Goal: Task Accomplishment & Management: Use online tool/utility

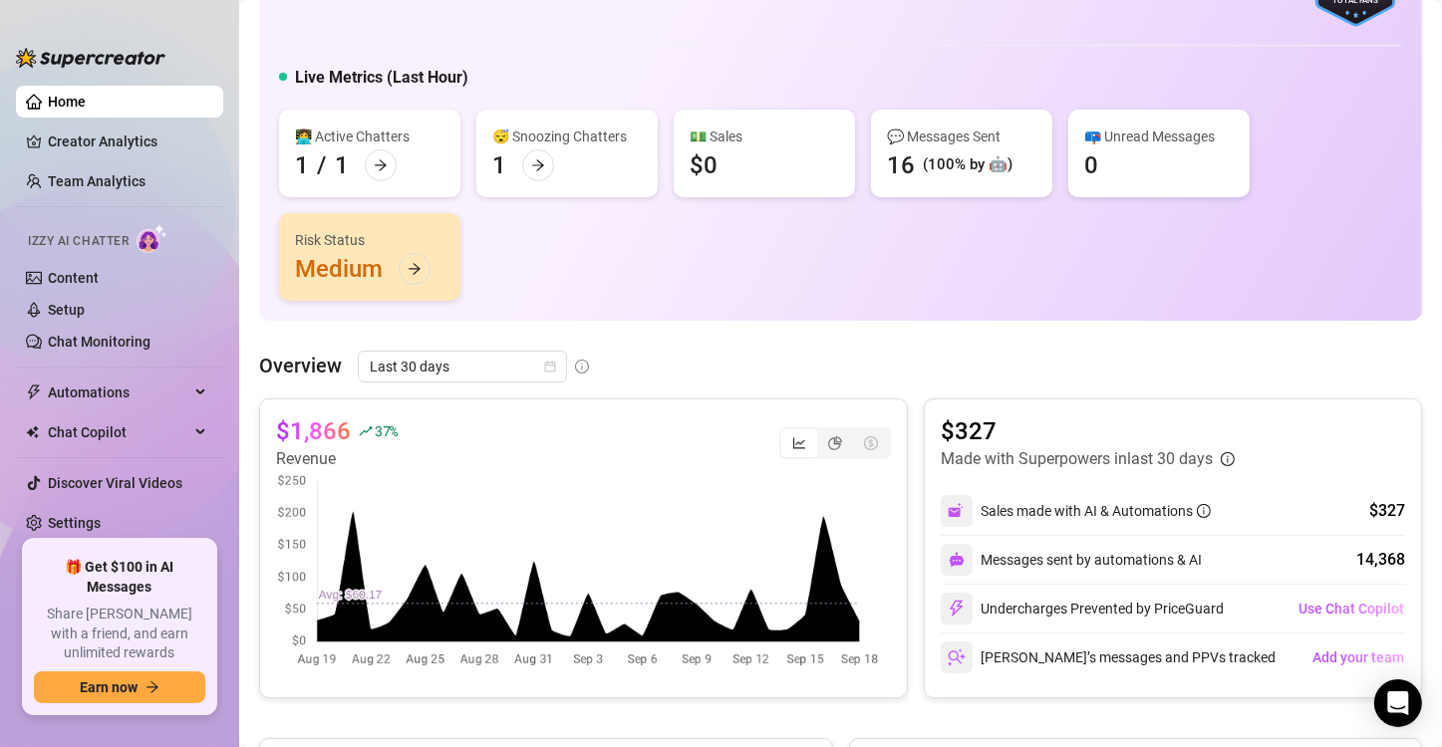
scroll to position [100, 0]
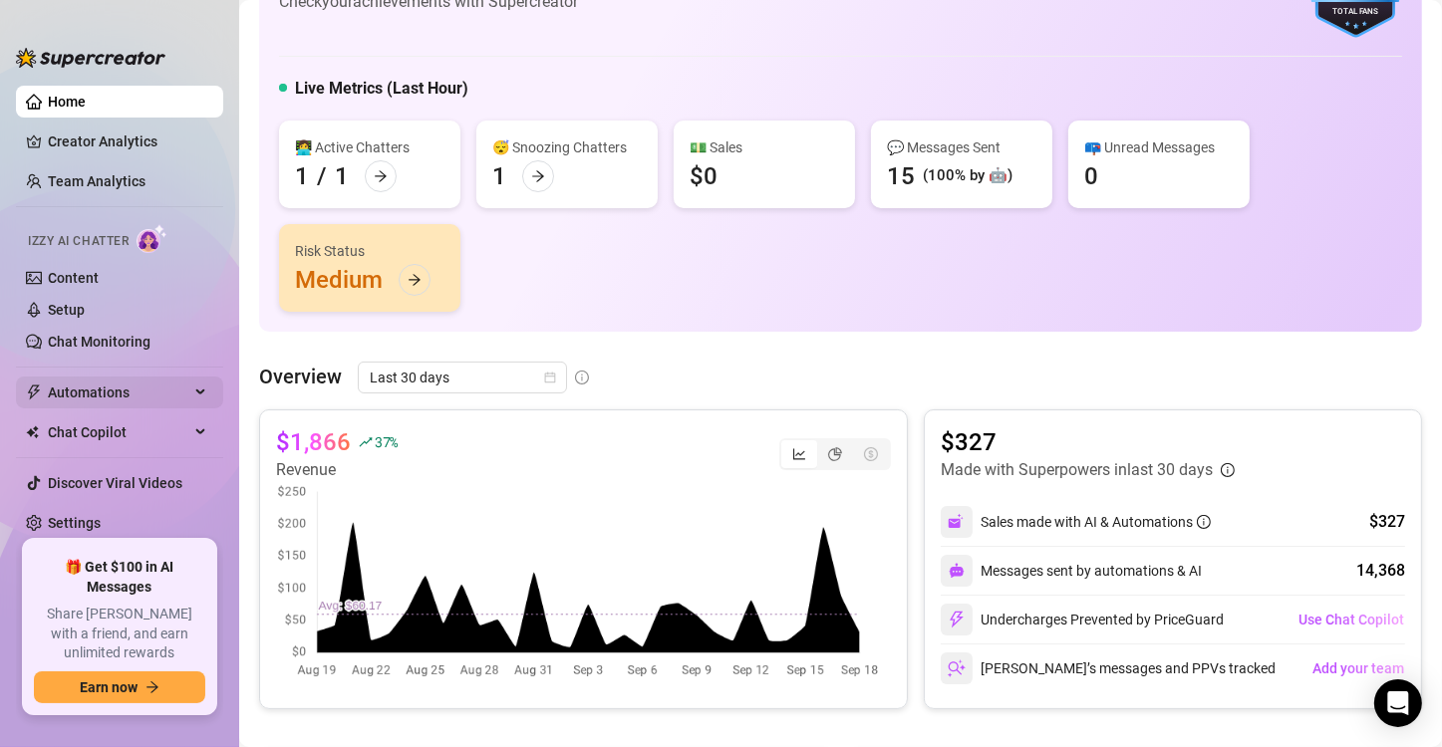
click at [150, 398] on span "Automations" at bounding box center [118, 393] width 141 height 32
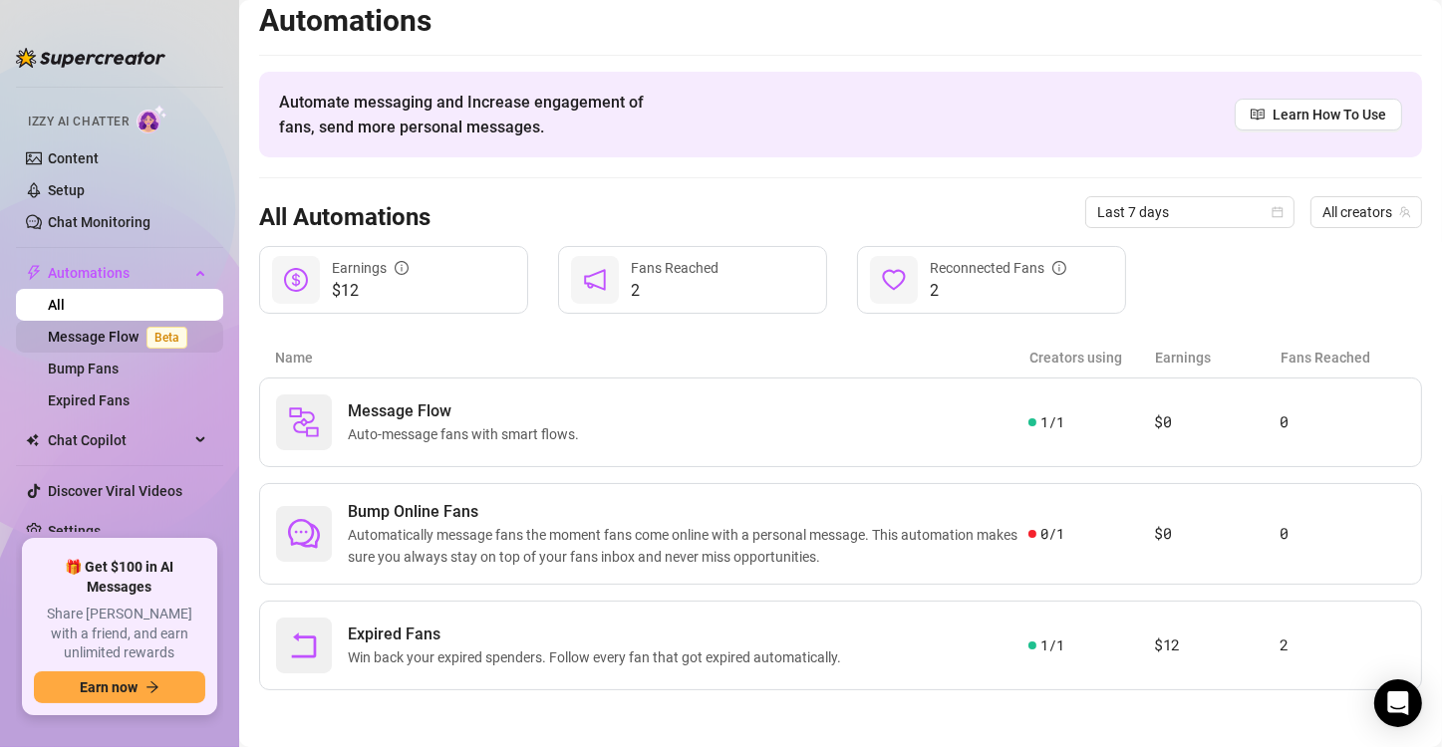
scroll to position [122, 0]
click at [161, 422] on span "Chat Copilot" at bounding box center [118, 438] width 141 height 32
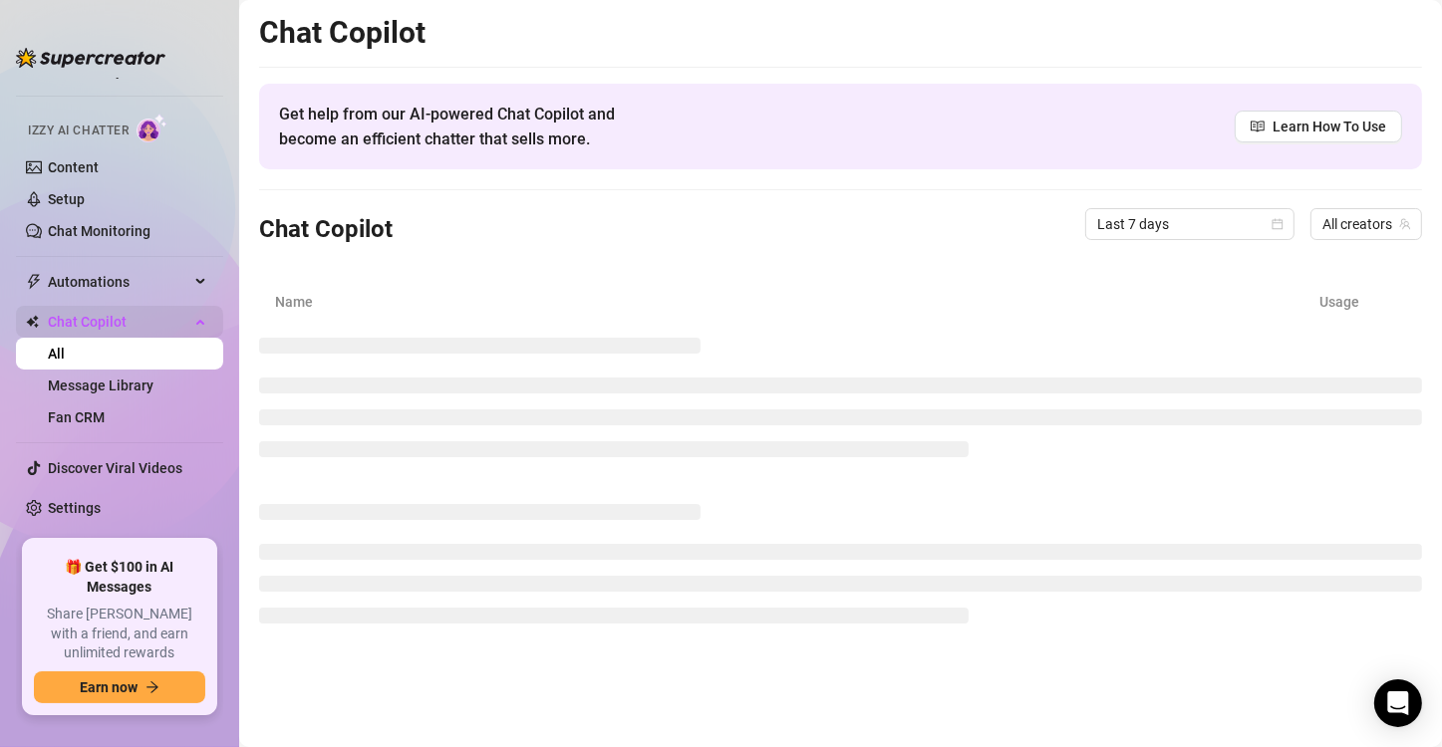
scroll to position [90, 0]
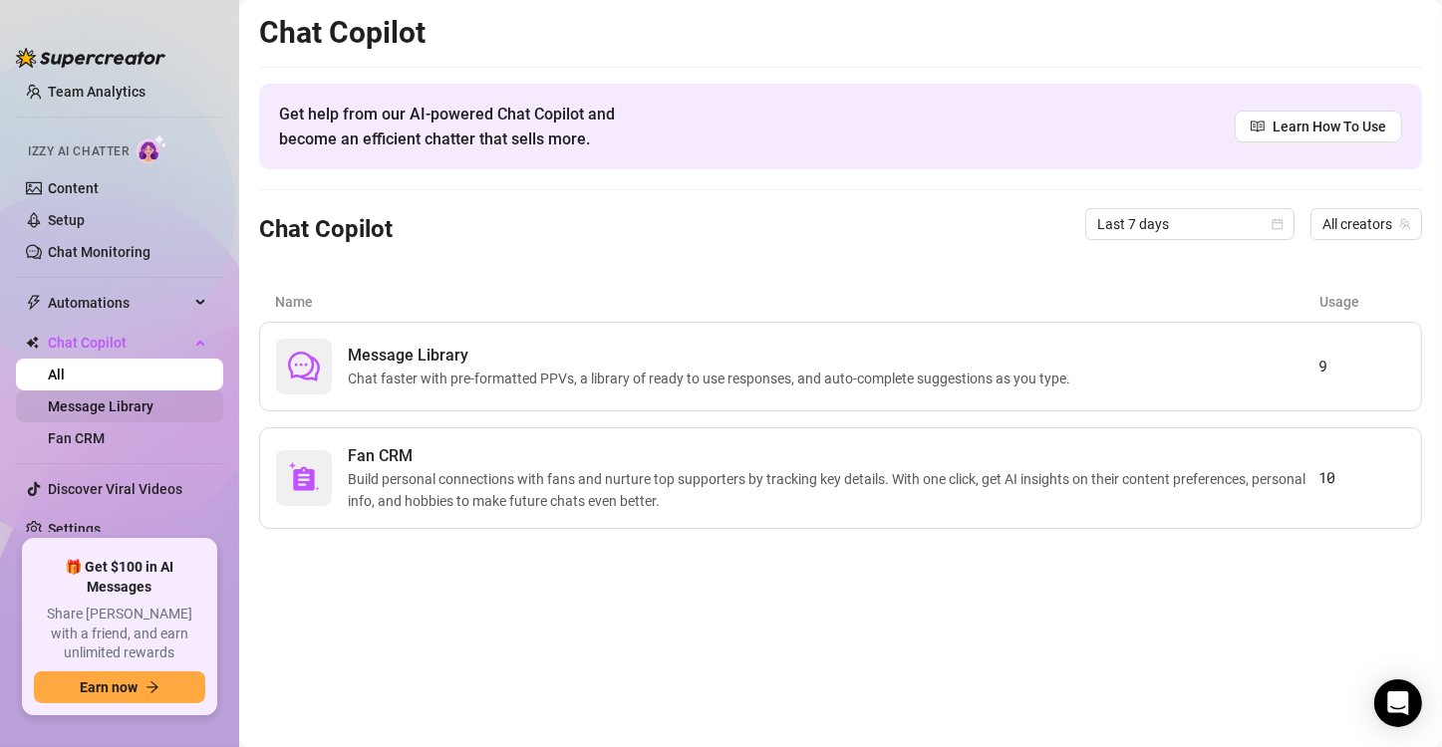
click at [134, 409] on link "Message Library" at bounding box center [101, 406] width 106 height 16
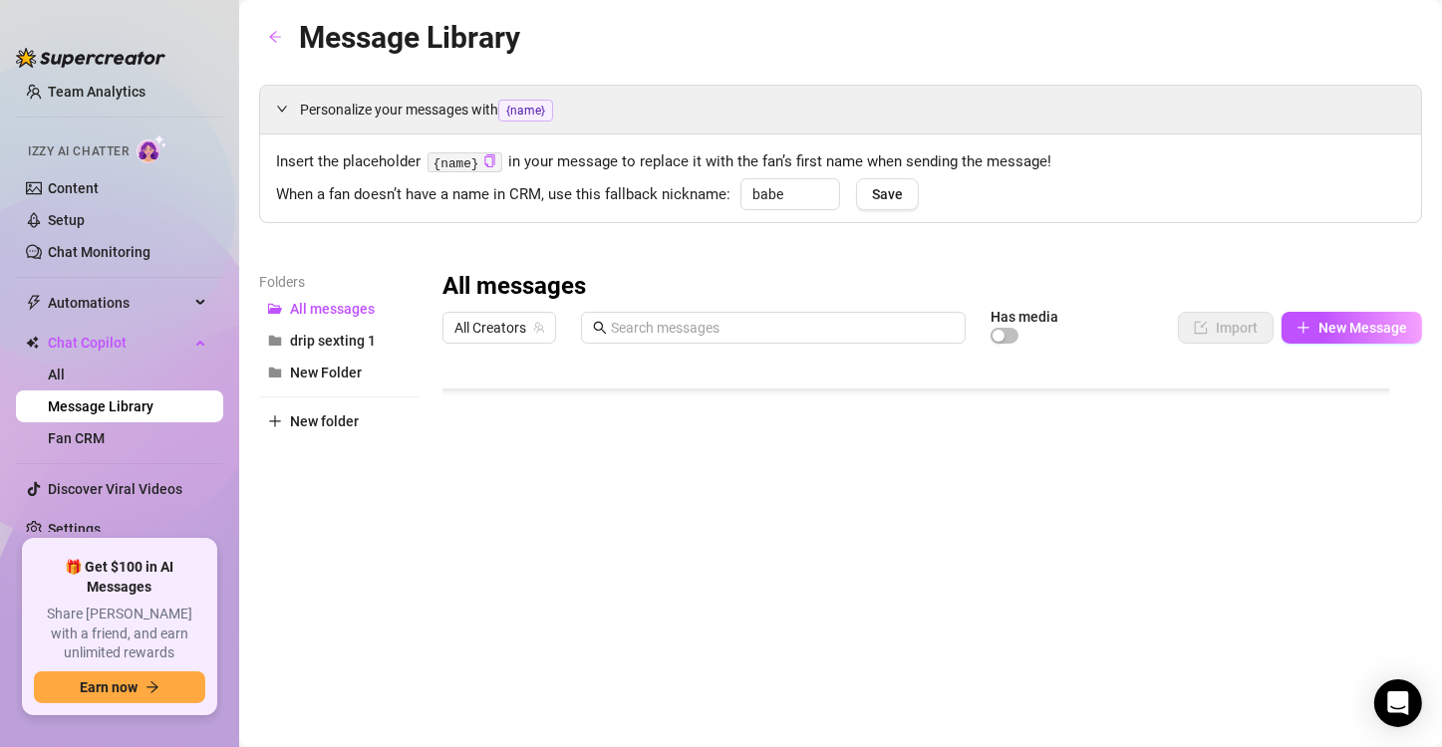
scroll to position [773, 0]
click at [378, 338] on button "drip sexting 1" at bounding box center [338, 341] width 159 height 32
click at [355, 373] on span "New Folder" at bounding box center [326, 373] width 72 height 16
click at [301, 418] on span "New folder" at bounding box center [324, 421] width 69 height 16
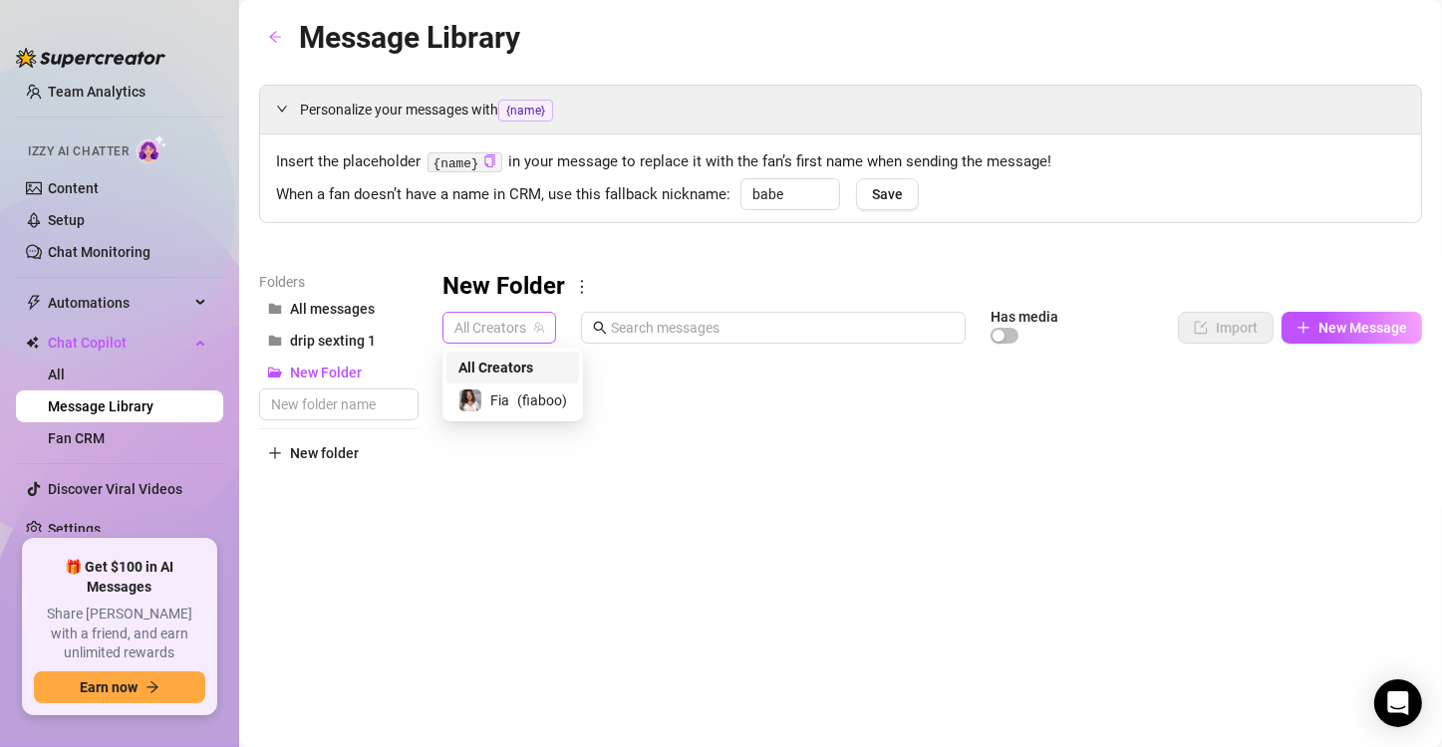
click at [466, 331] on span "All Creators" at bounding box center [499, 328] width 90 height 30
click at [511, 408] on div "Fia ( fiaboo )" at bounding box center [512, 401] width 109 height 24
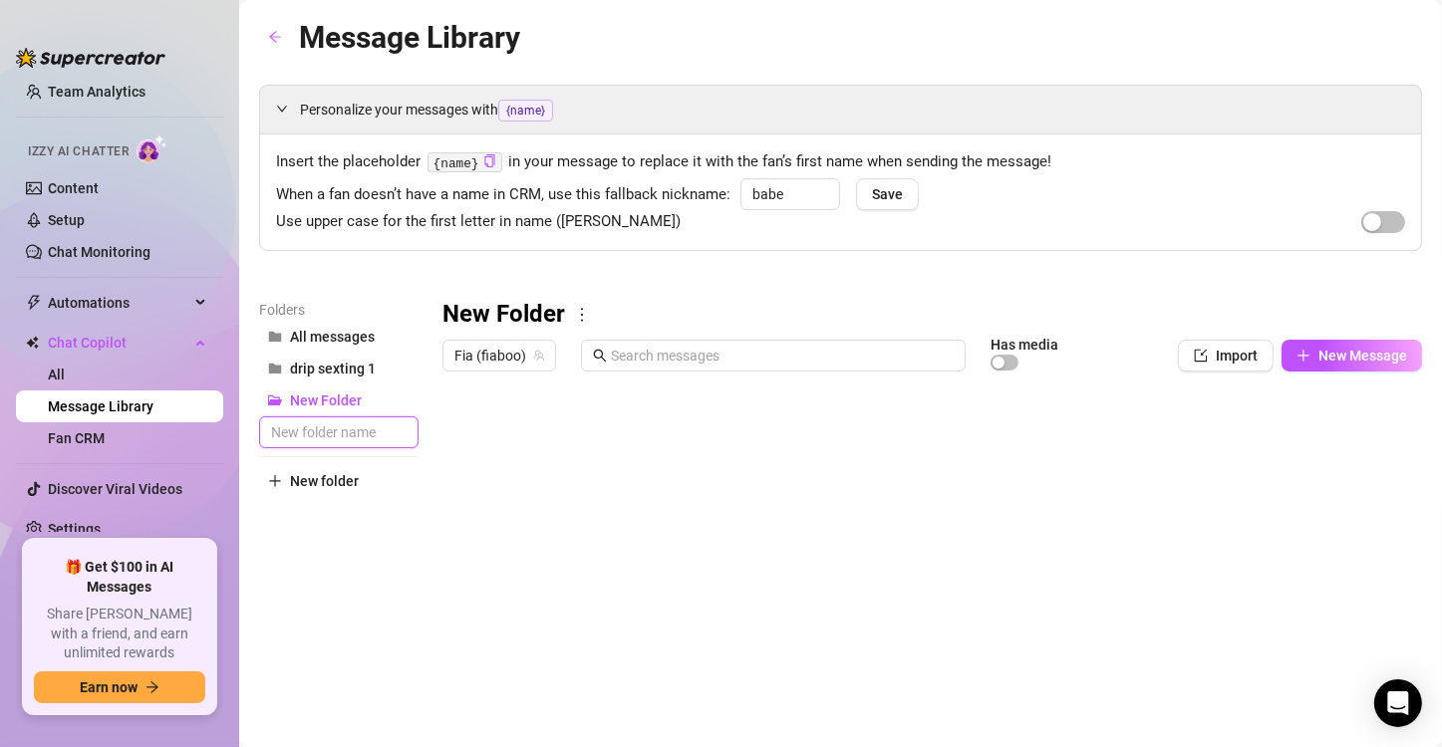
click at [301, 430] on input "text" at bounding box center [338, 432] width 159 height 32
type input "drip sexting 2"
click at [457, 522] on div "New Folder Fia (fiaboo) Has media Import New Message Title Text Media $ AI Pric…" at bounding box center [931, 627] width 979 height 656
click at [359, 407] on span "drip sexting 2" at bounding box center [333, 401] width 86 height 16
